Goal: Task Accomplishment & Management: Manage account settings

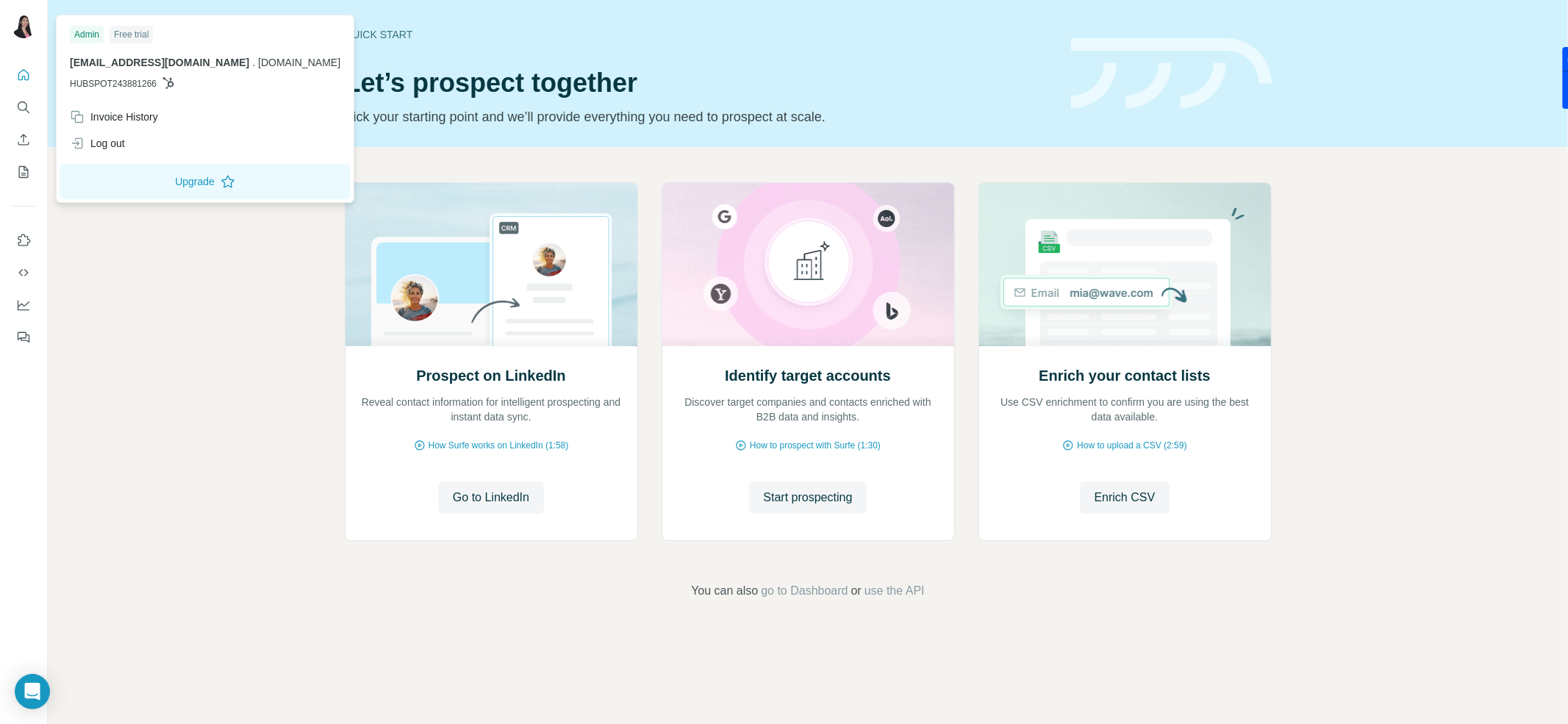
click at [36, 31] on div at bounding box center [26, 29] width 43 height 49
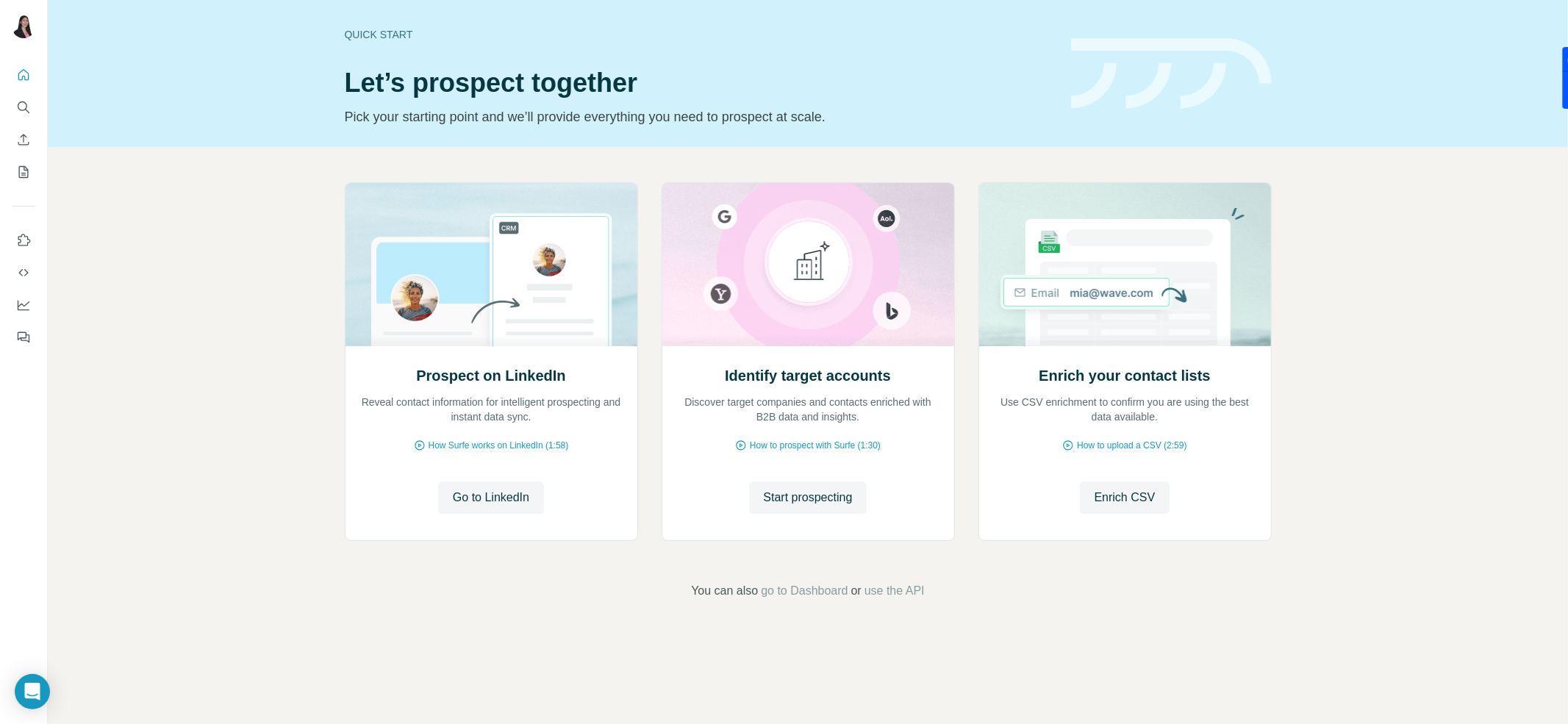
click at [30, 30] on img at bounding box center [23, 26] width 24 height 24
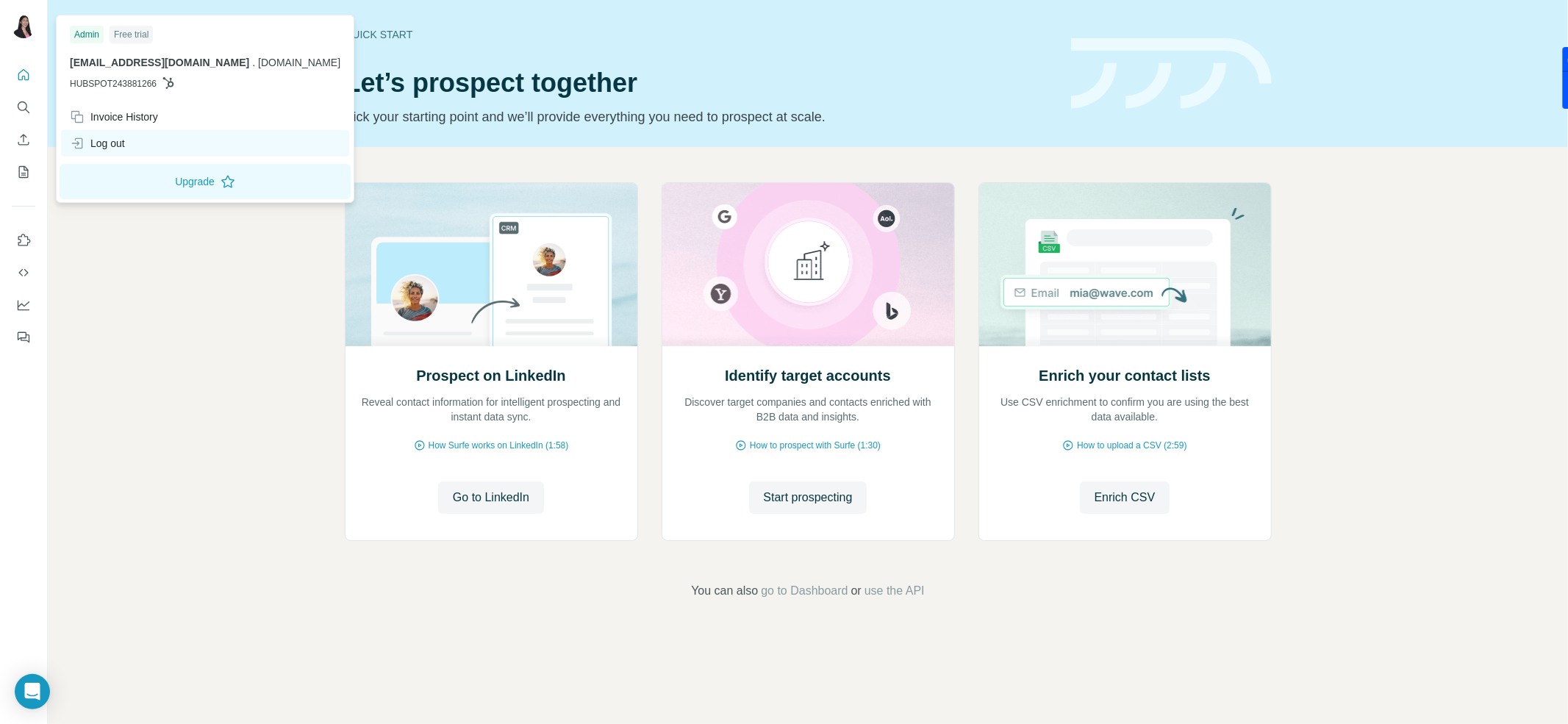
click at [135, 154] on div "Log out" at bounding box center [205, 143] width 288 height 27
